Goal: Book appointment/travel/reservation

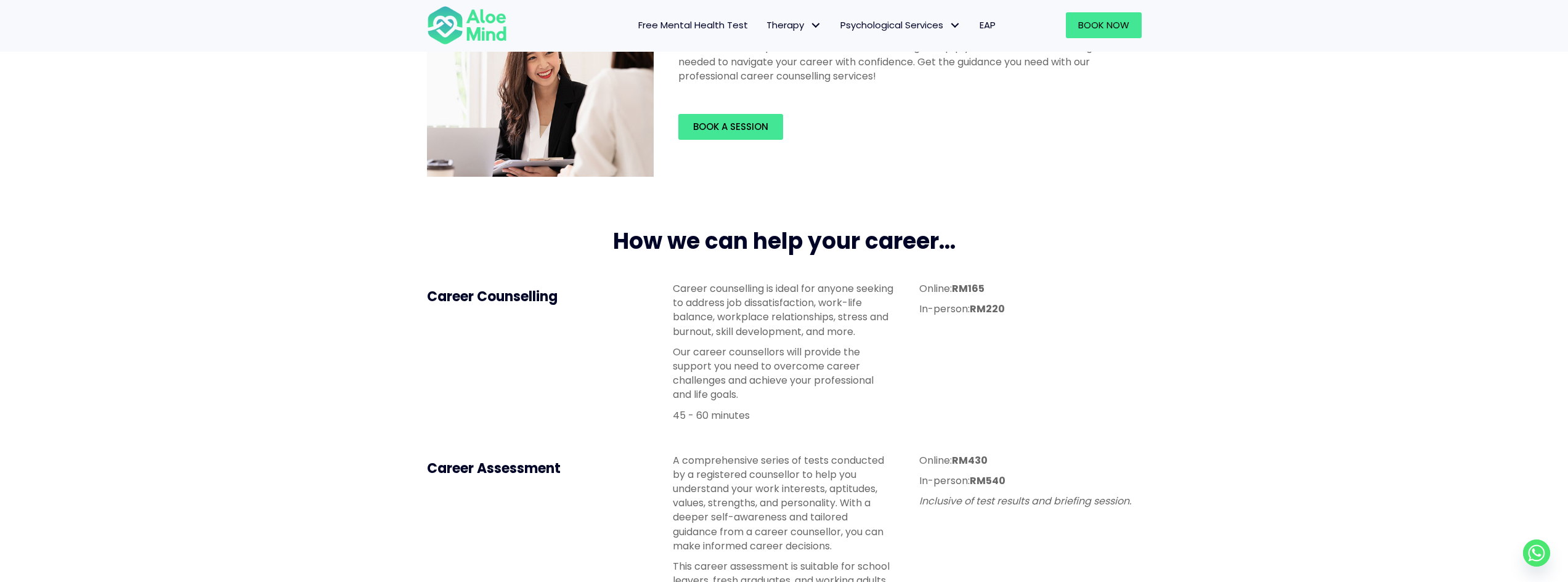
scroll to position [246, 0]
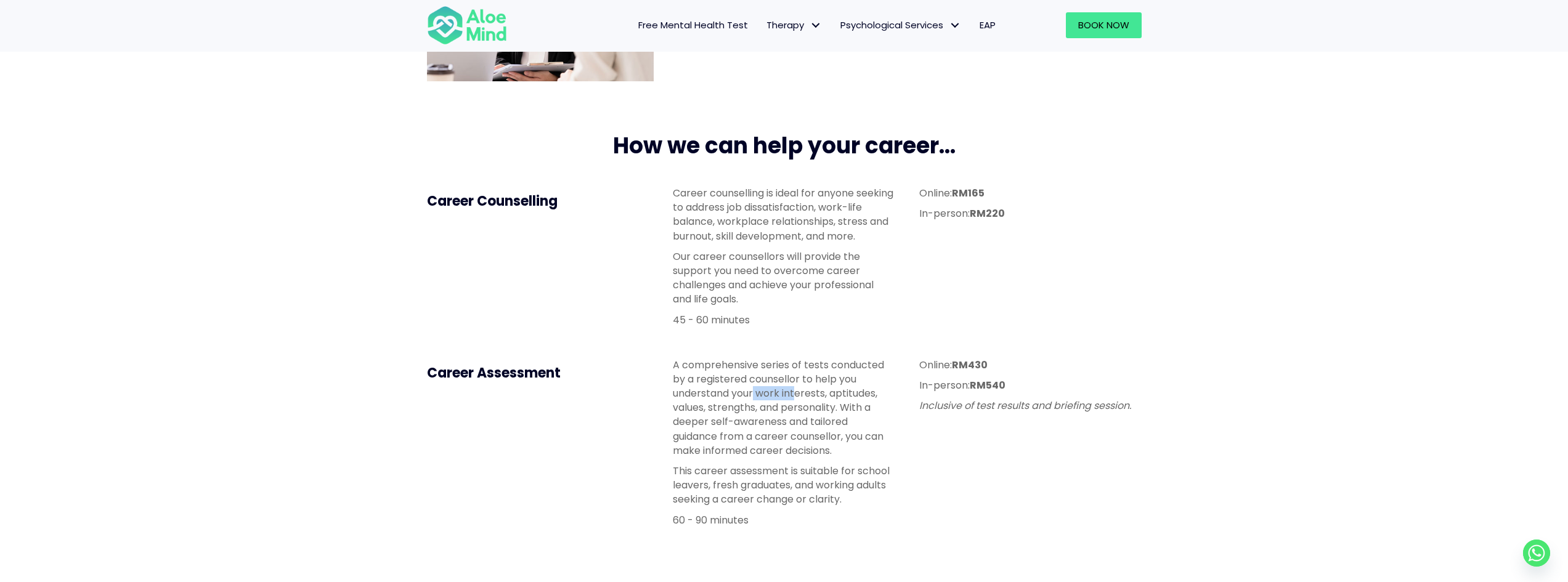
drag, startPoint x: 756, startPoint y: 394, endPoint x: 805, endPoint y: 391, distance: 49.1
click at [798, 389] on p "A comprehensive series of tests conducted by a registered counsellor to help yo…" at bounding box center [784, 408] width 222 height 100
click at [748, 414] on p "A comprehensive series of tests conducted by a registered counsellor to help yo…" at bounding box center [784, 408] width 222 height 100
drag, startPoint x: 768, startPoint y: 412, endPoint x: 833, endPoint y: 419, distance: 65.4
click at [833, 419] on p "A comprehensive series of tests conducted by a registered counsellor to help yo…" at bounding box center [784, 408] width 222 height 100
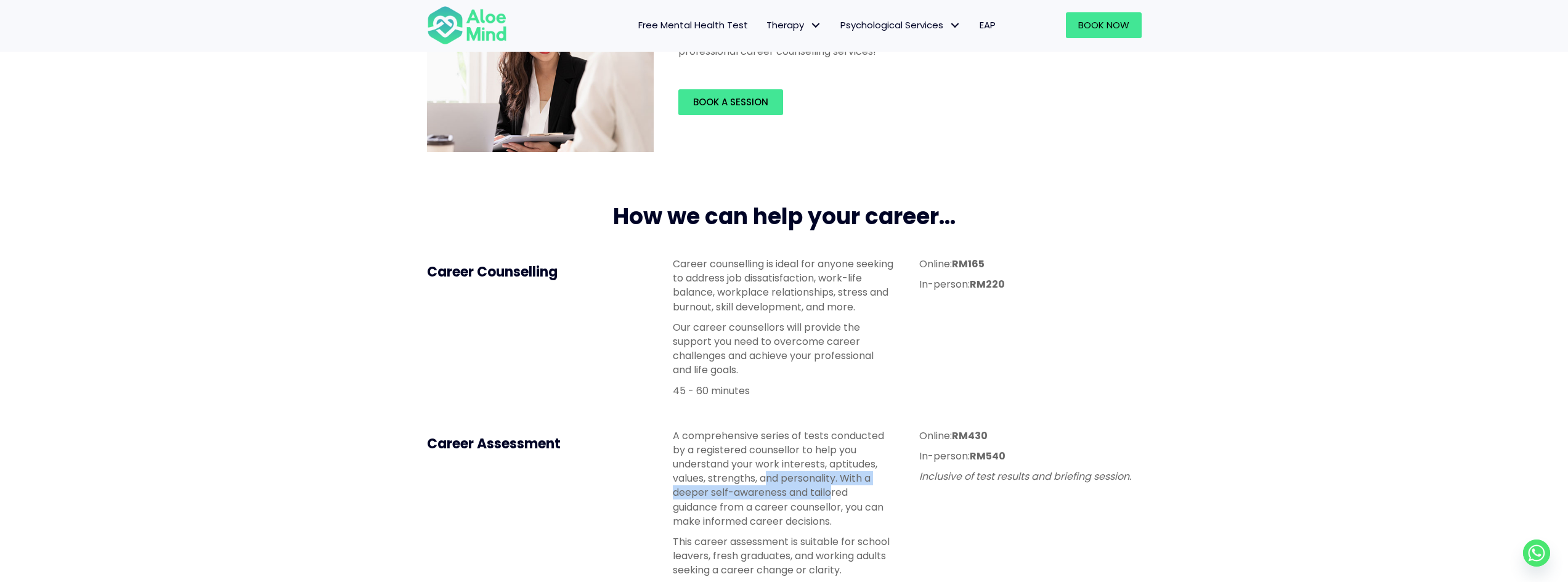
scroll to position [185, 0]
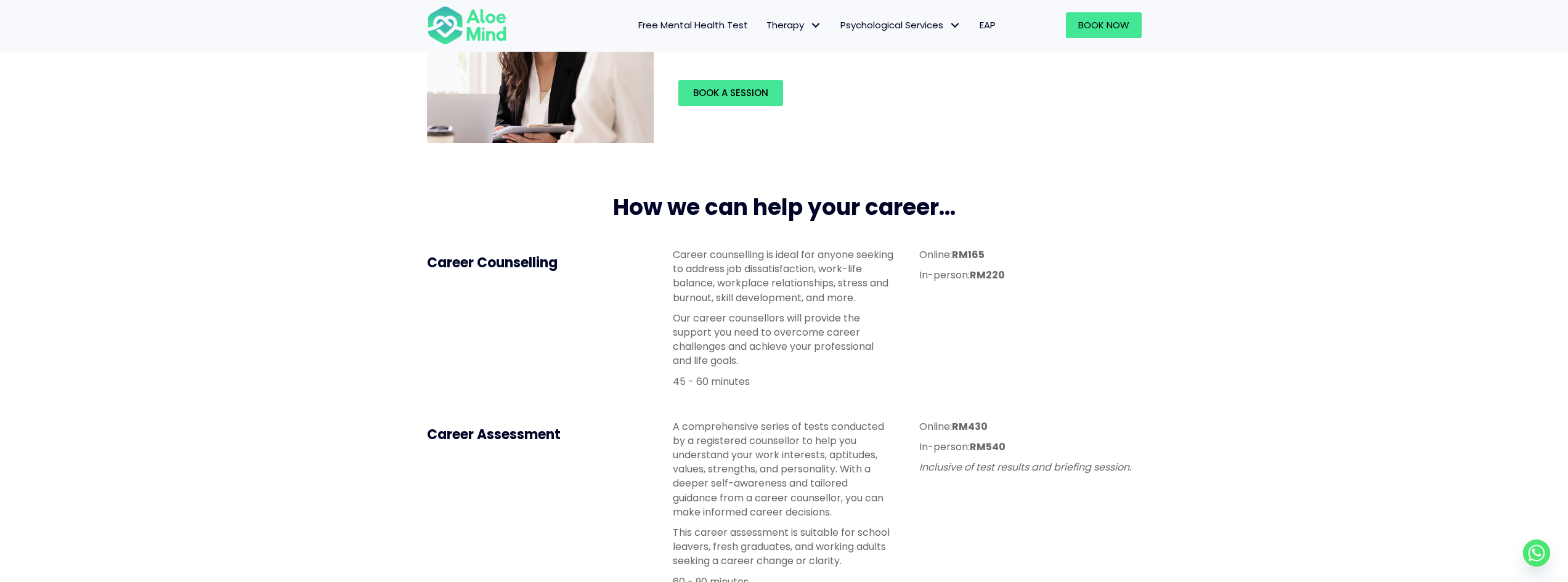
click at [830, 299] on p "Career counselling is ideal for anyone seeking to address job dissatisfaction, …" at bounding box center [784, 276] width 222 height 57
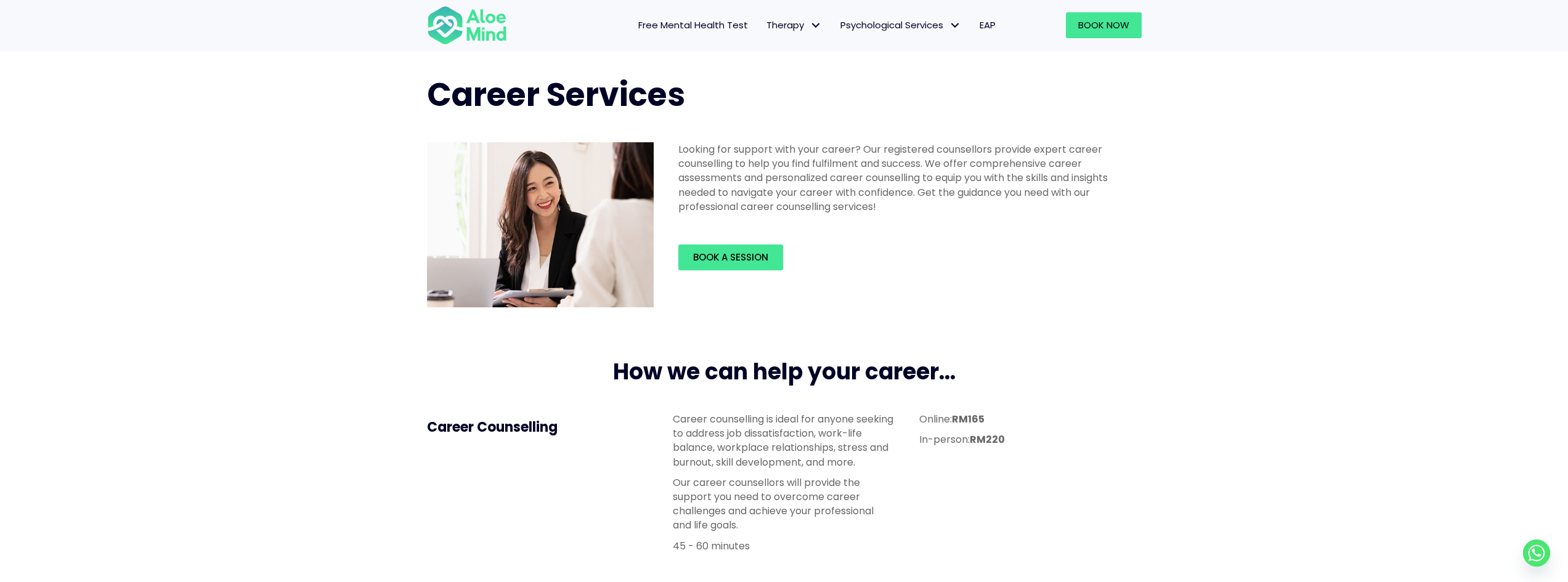
scroll to position [0, 0]
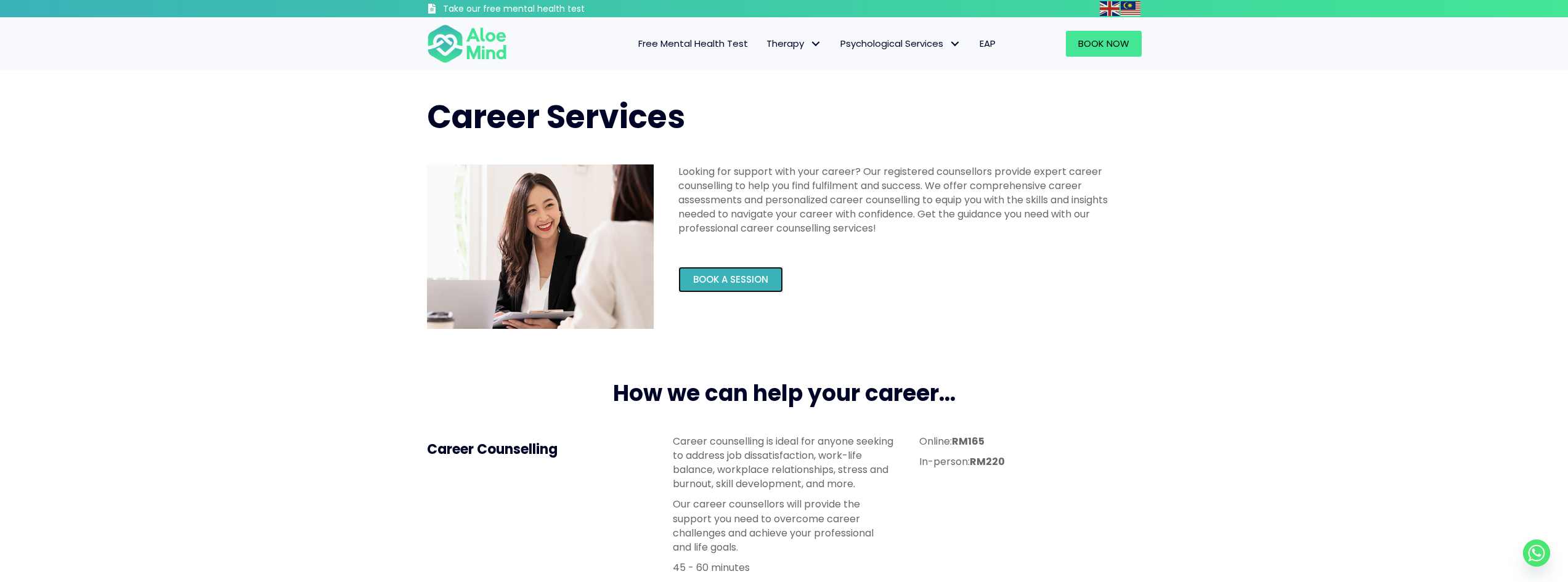
click at [757, 282] on span "Book a session" at bounding box center [731, 279] width 75 height 13
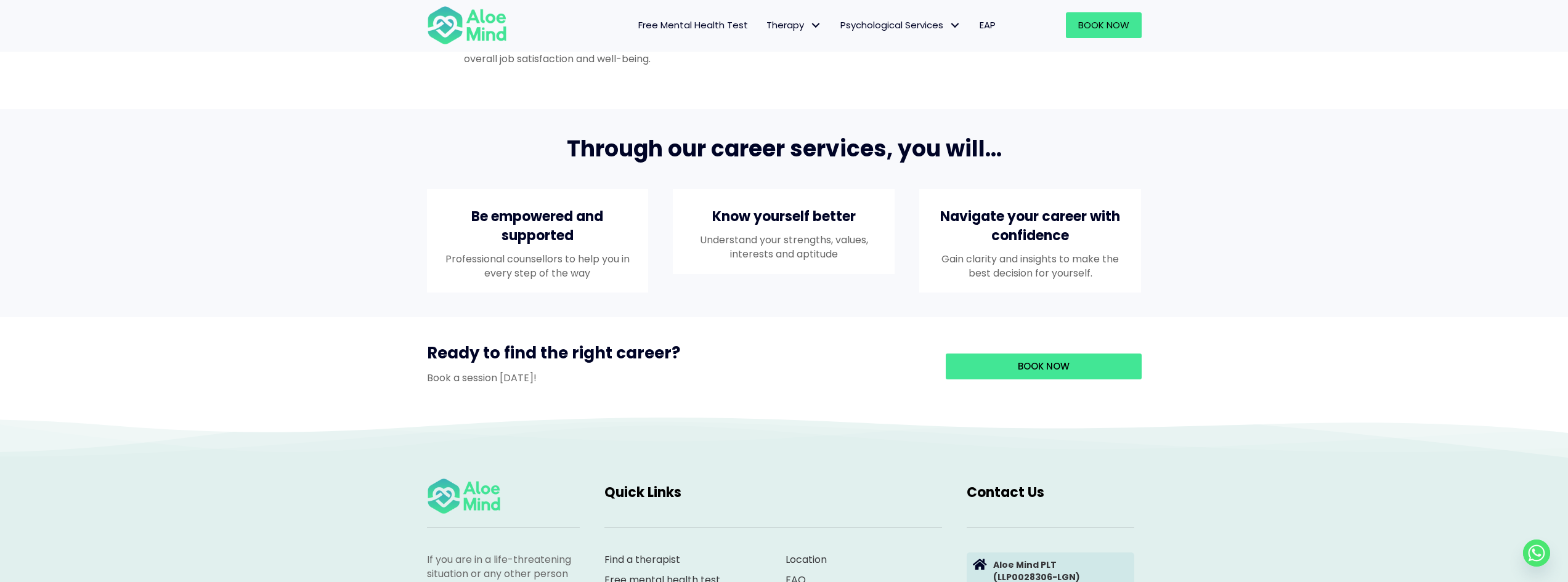
scroll to position [986, 0]
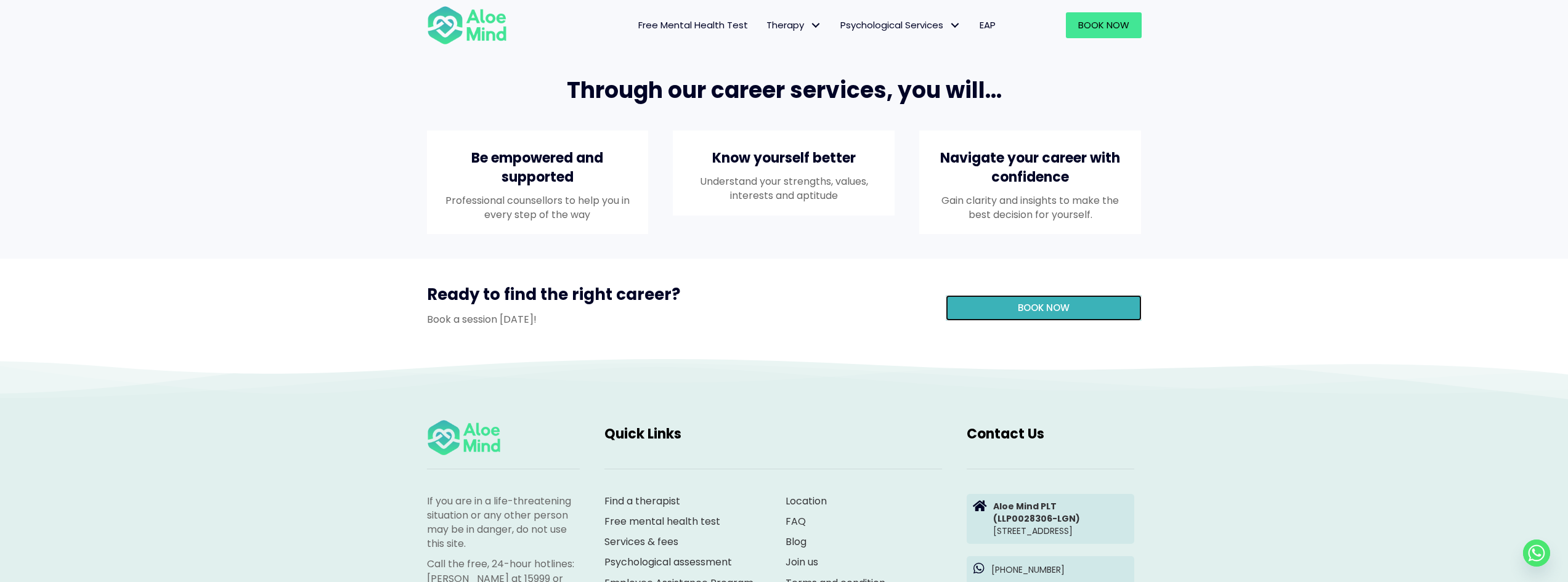
click at [978, 319] on link "Book now" at bounding box center [1044, 308] width 196 height 26
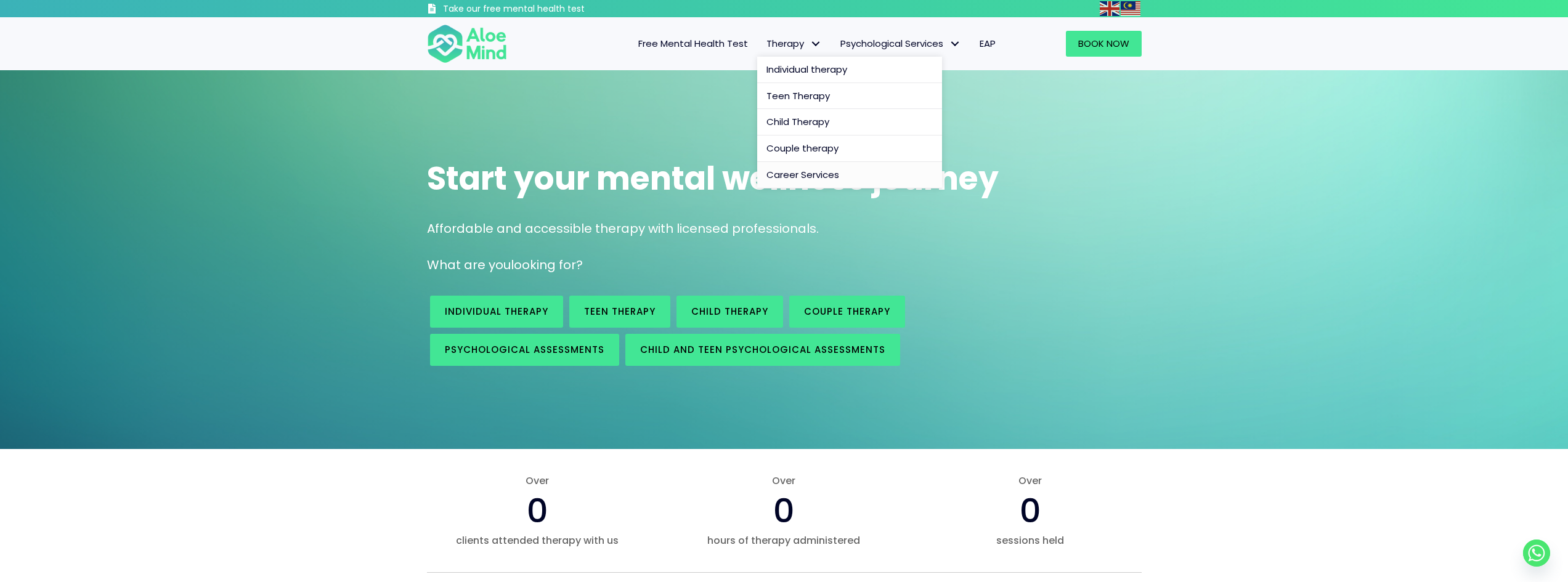
click at [810, 172] on span "Career Services" at bounding box center [803, 174] width 73 height 13
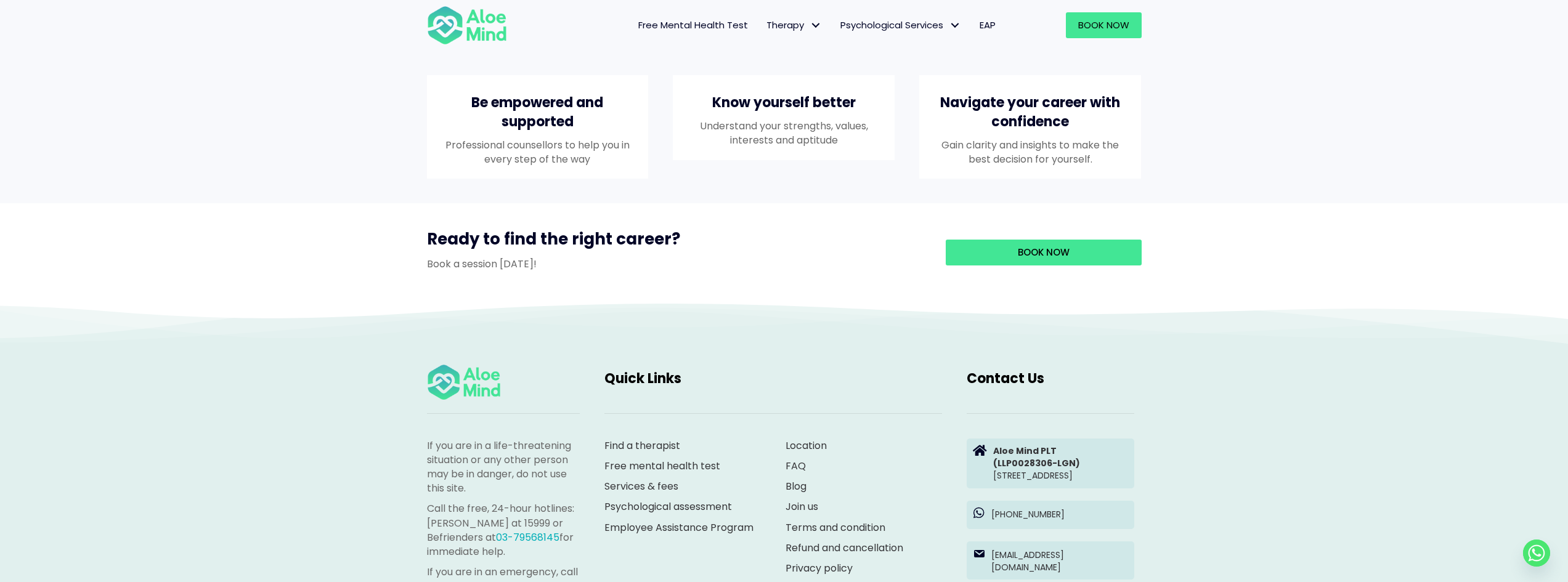
scroll to position [1047, 0]
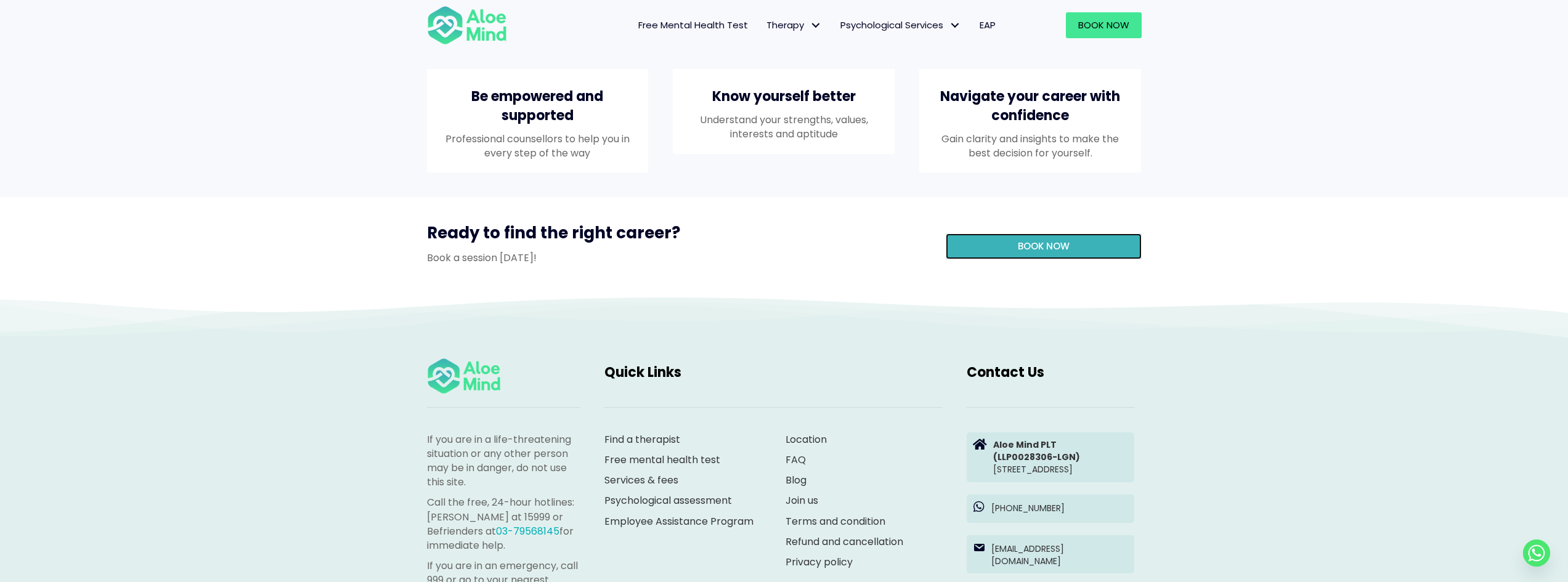
click at [1051, 252] on span "Book now" at bounding box center [1044, 246] width 52 height 13
